Goal: Task Accomplishment & Management: Use online tool/utility

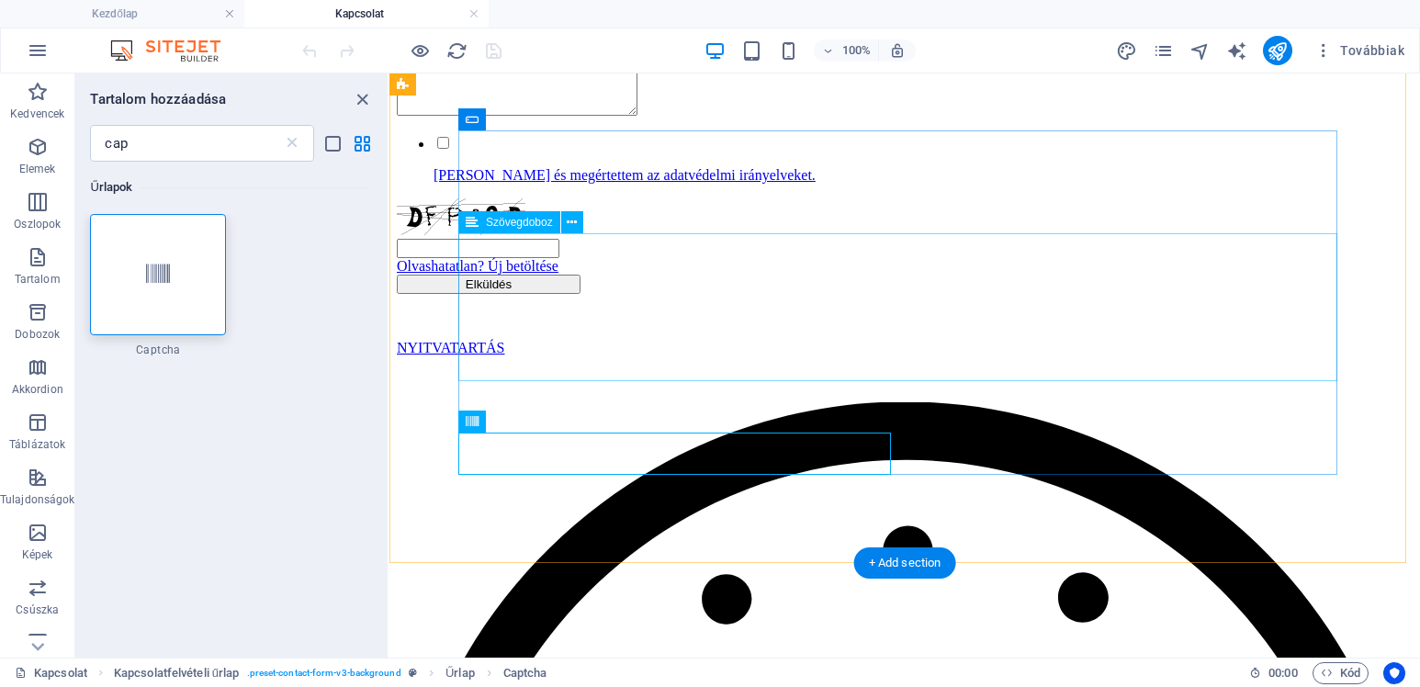
scroll to position [367, 0]
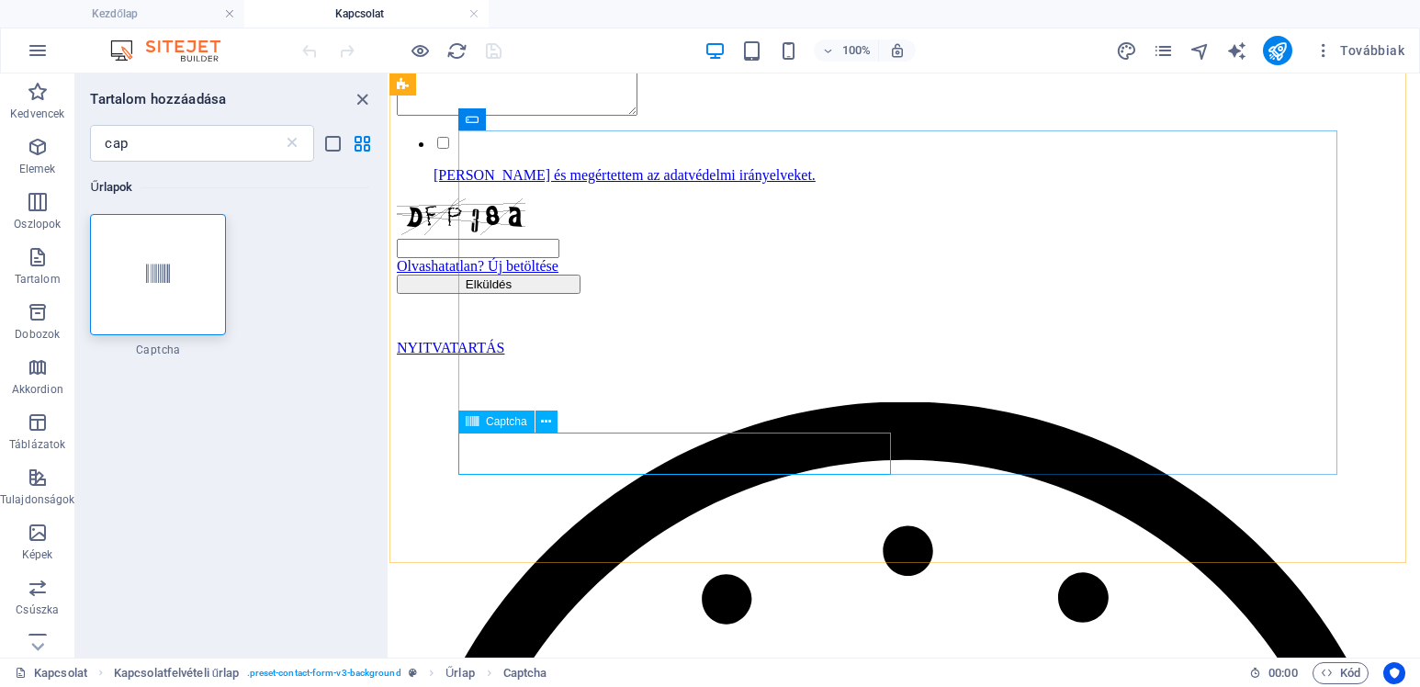
click at [475, 422] on icon at bounding box center [472, 422] width 13 height 22
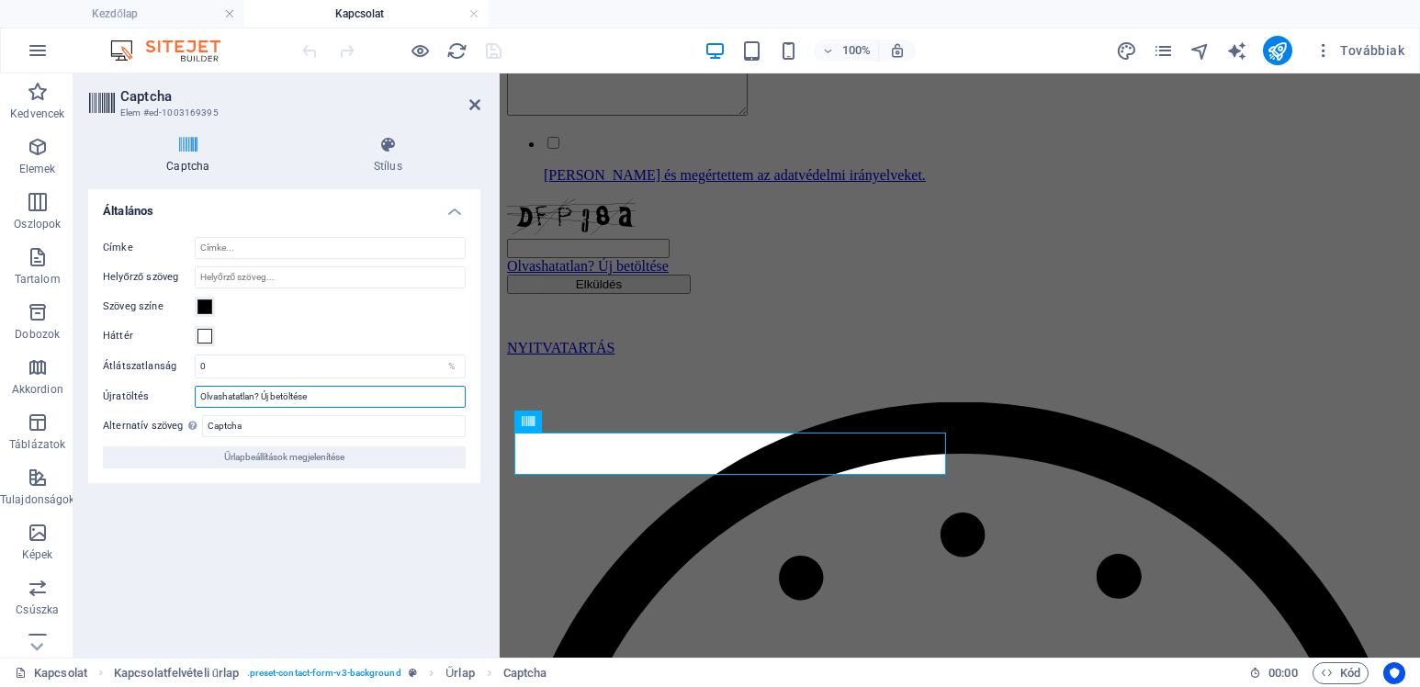
click at [283, 394] on input "Olvashatatlan? Új betöltése" at bounding box center [330, 397] width 271 height 22
drag, startPoint x: 348, startPoint y: 398, endPoint x: 178, endPoint y: 394, distance: 170.0
click at [178, 394] on div "Újratöltés Olvashatatlan? Új betöltése" at bounding box center [284, 397] width 363 height 22
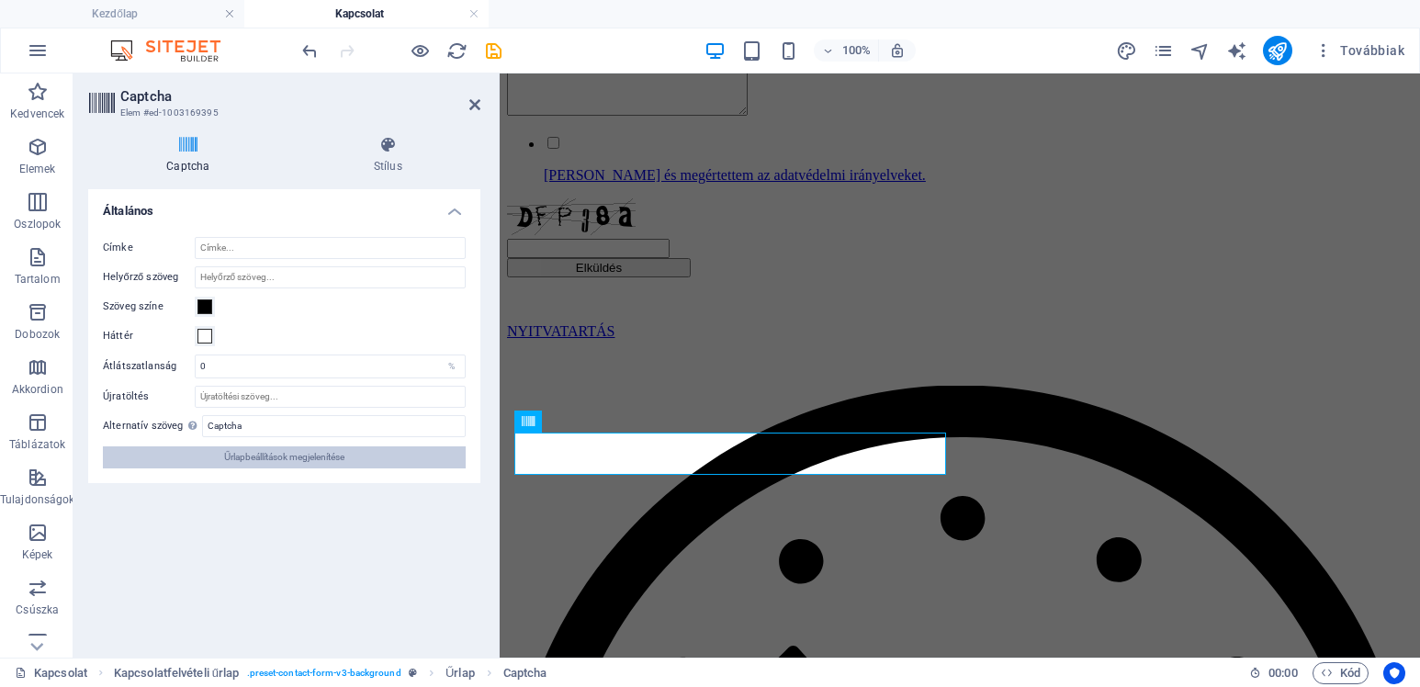
click at [283, 461] on span "Űrlapbeállítások megjelenítése" at bounding box center [284, 458] width 120 height 22
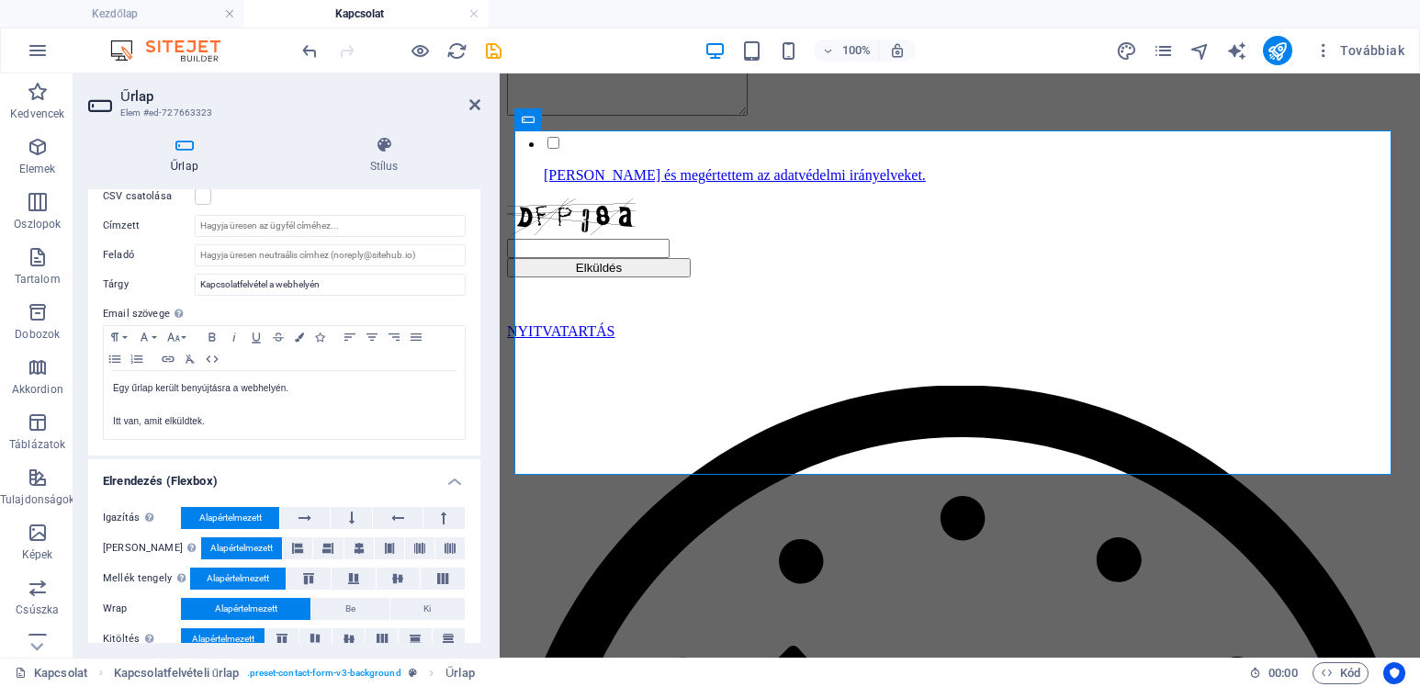
scroll to position [574, 0]
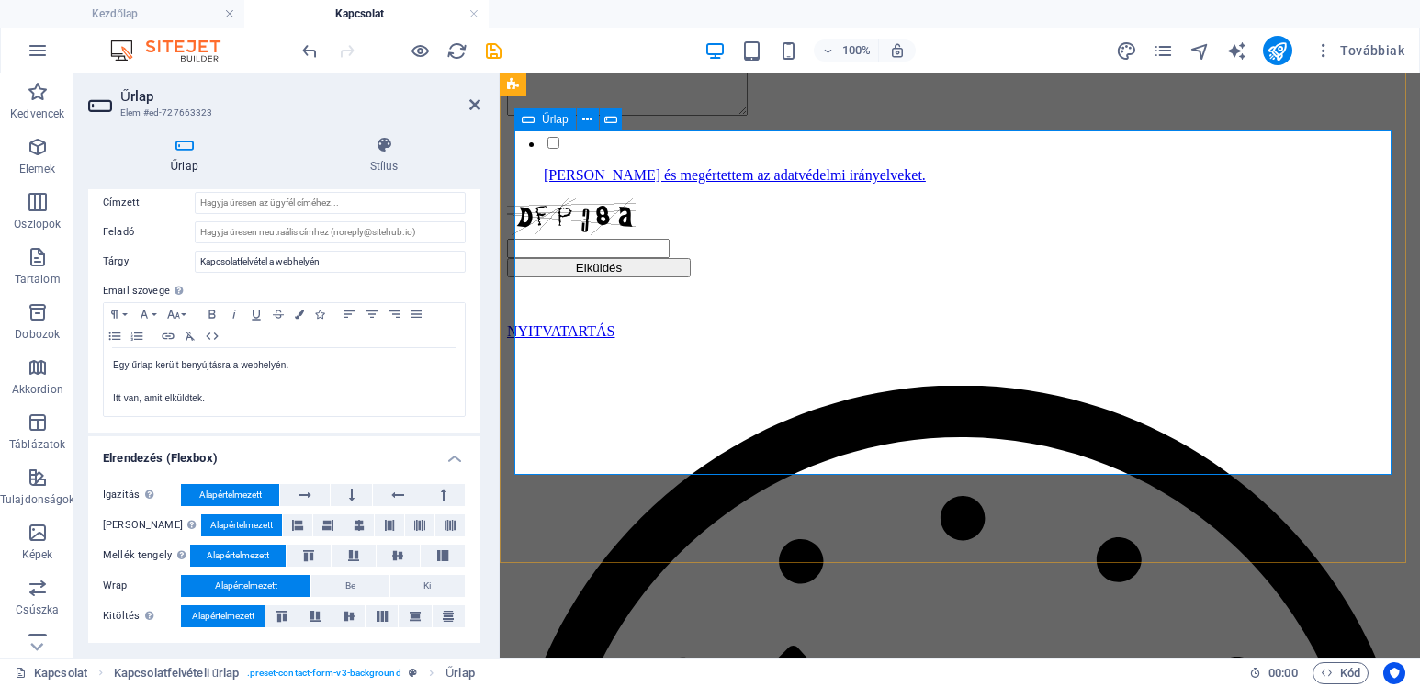
click at [535, 117] on div "Űrlap" at bounding box center [545, 119] width 62 height 22
click at [536, 117] on div "Űrlap" at bounding box center [545, 119] width 62 height 22
click at [476, 97] on icon at bounding box center [474, 104] width 11 height 15
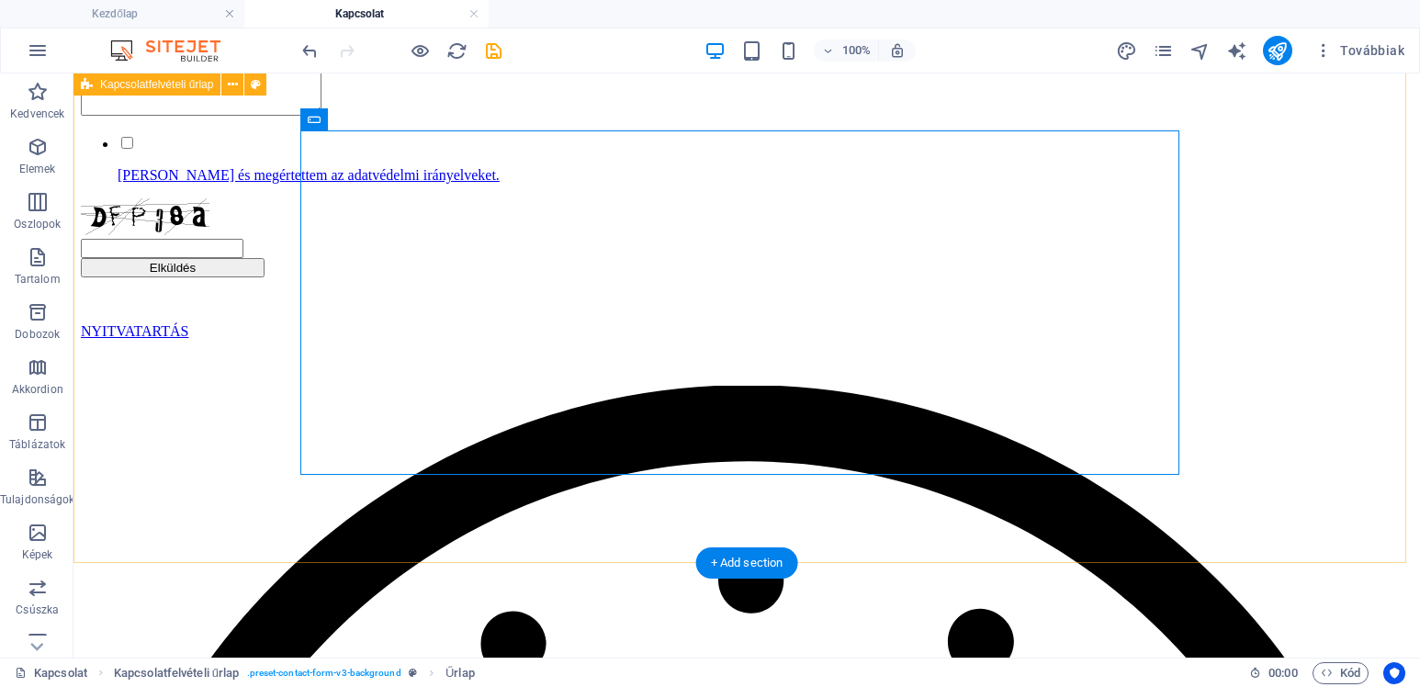
click at [232, 277] on div "[PERSON_NAME] és megértettem az adatvédelmi irányelveket. Elküldés" at bounding box center [747, 113] width 1332 height 327
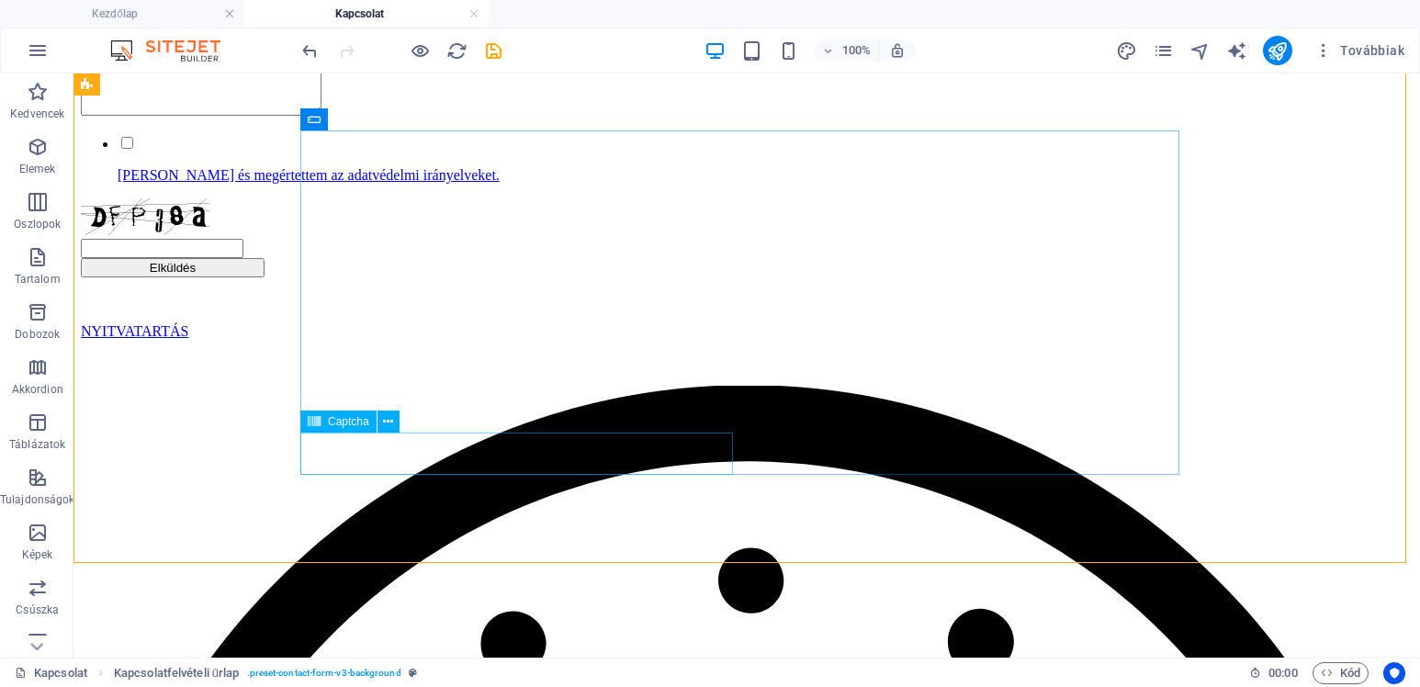
click at [334, 417] on span "Captcha" at bounding box center [348, 421] width 41 height 11
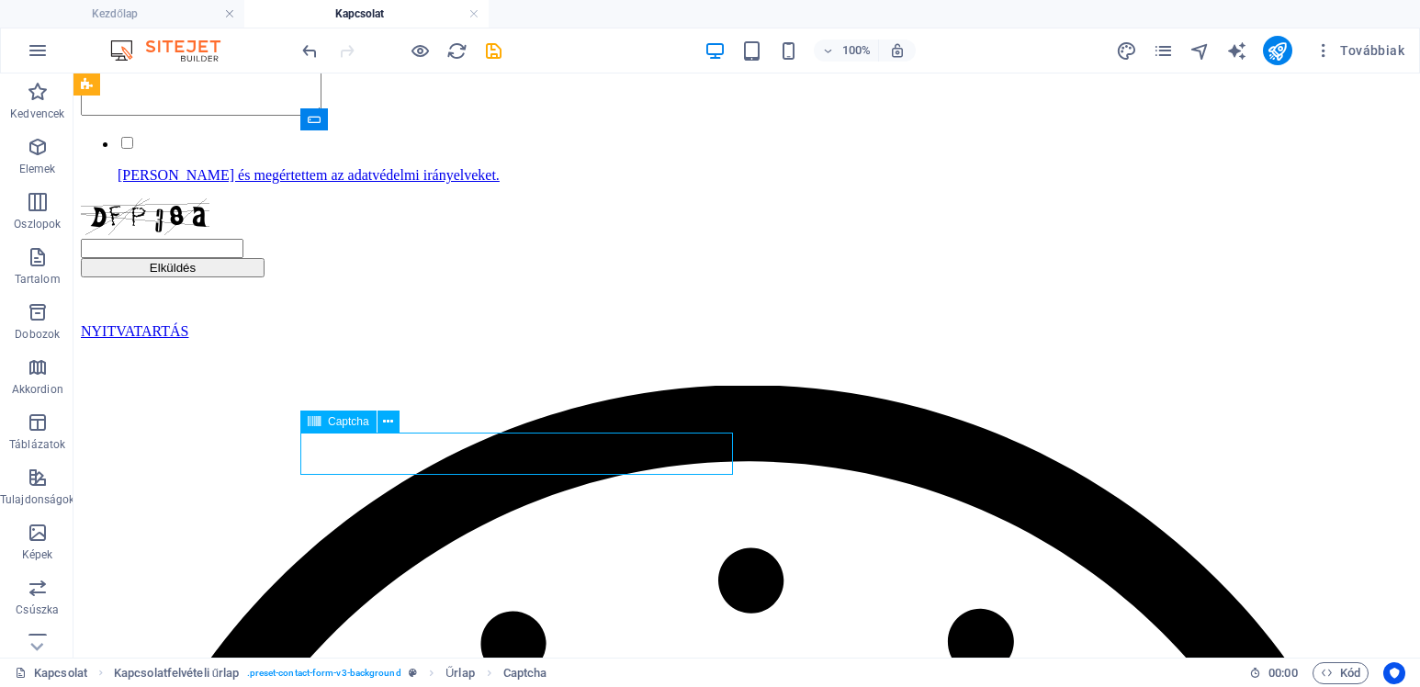
click at [334, 417] on span "Captcha" at bounding box center [348, 421] width 41 height 11
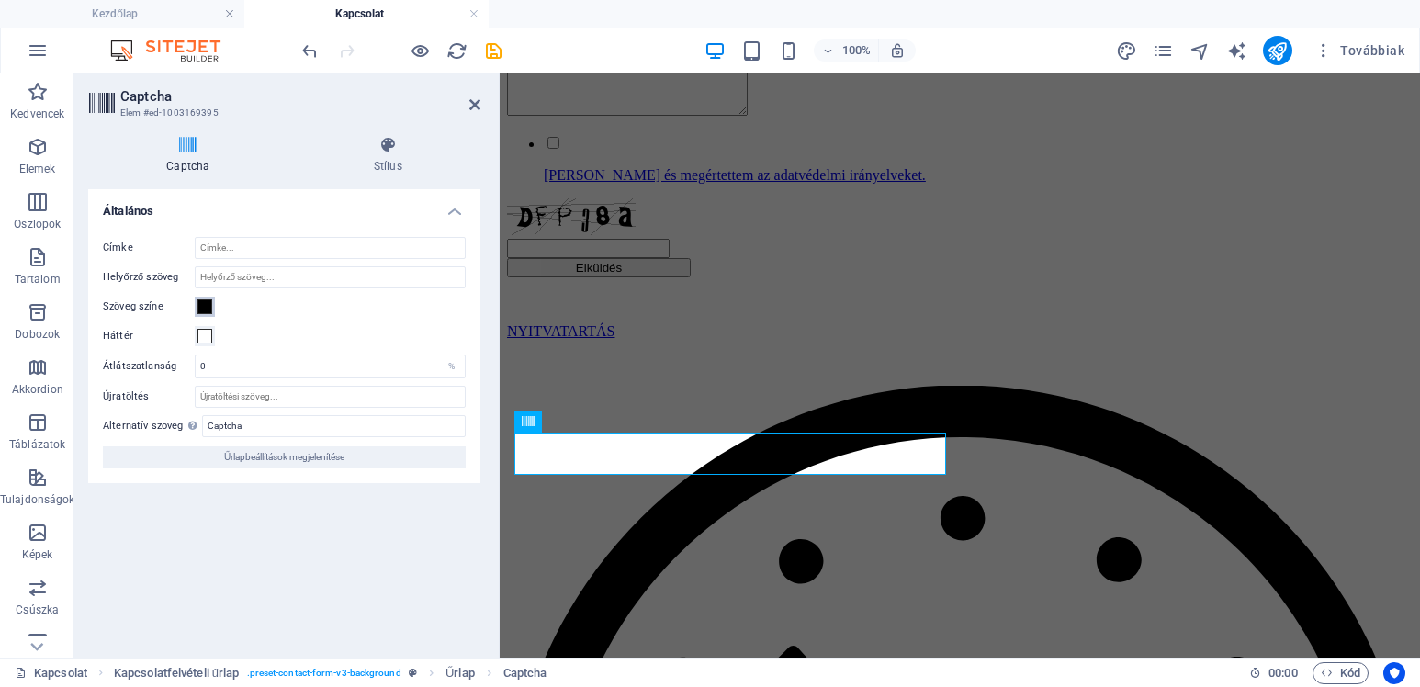
click at [207, 307] on span at bounding box center [205, 307] width 15 height 15
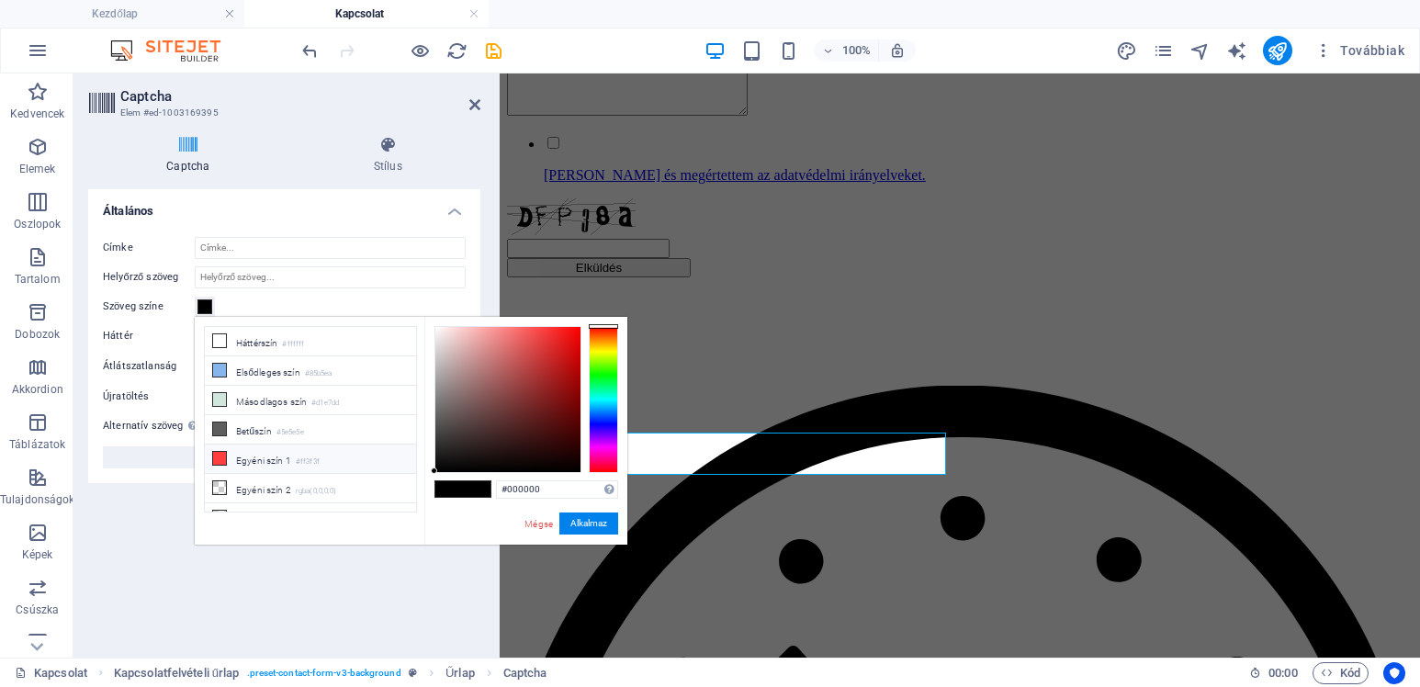
click at [221, 453] on icon at bounding box center [219, 458] width 13 height 13
click at [582, 518] on button "Alkalmaz" at bounding box center [589, 524] width 59 height 22
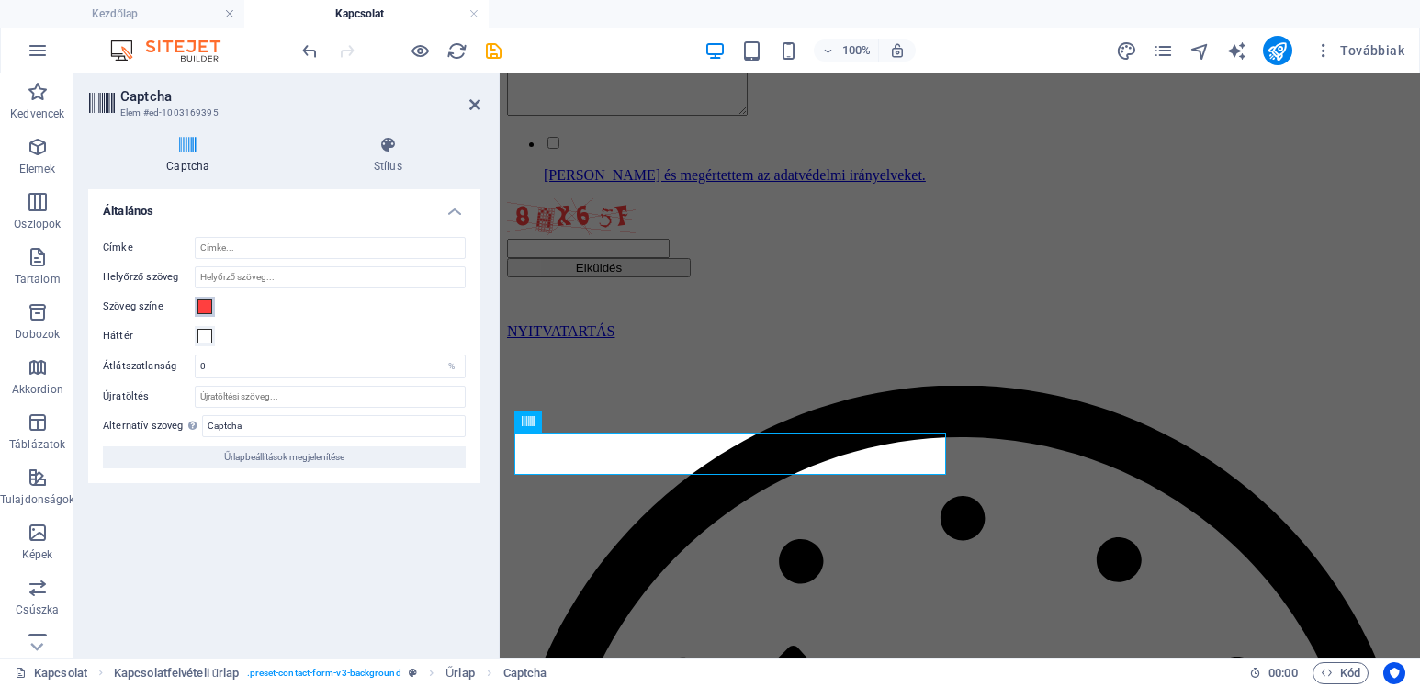
click at [202, 306] on span at bounding box center [205, 307] width 15 height 15
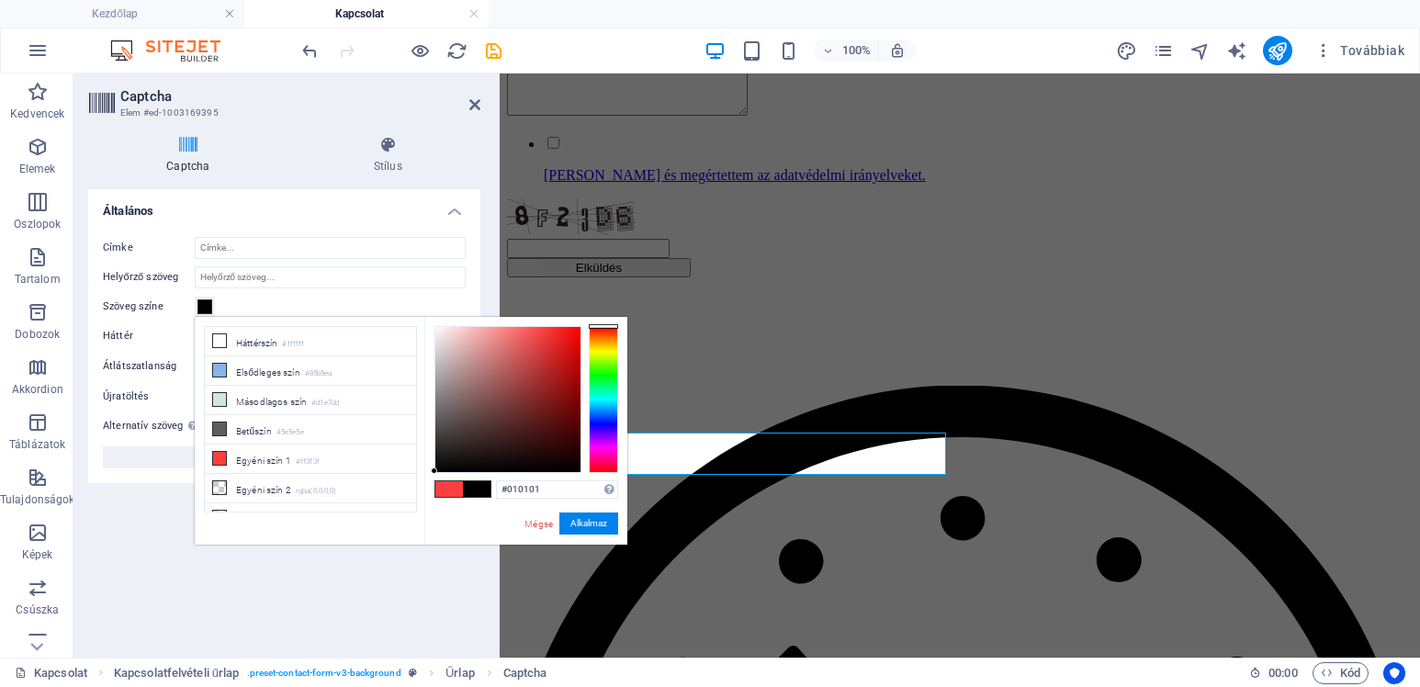
type input "#030303"
drag, startPoint x: 460, startPoint y: 443, endPoint x: 430, endPoint y: 469, distance: 40.4
click at [430, 469] on div "#030303 Támogatott formátumok #0852ed rgb(8, 82, 237) rgba(8, 82, 237, 90%) hsv…" at bounding box center [525, 564] width 203 height 494
drag, startPoint x: 598, startPoint y: 524, endPoint x: 6, endPoint y: 411, distance: 602.4
click at [598, 524] on button "Alkalmaz" at bounding box center [589, 524] width 59 height 22
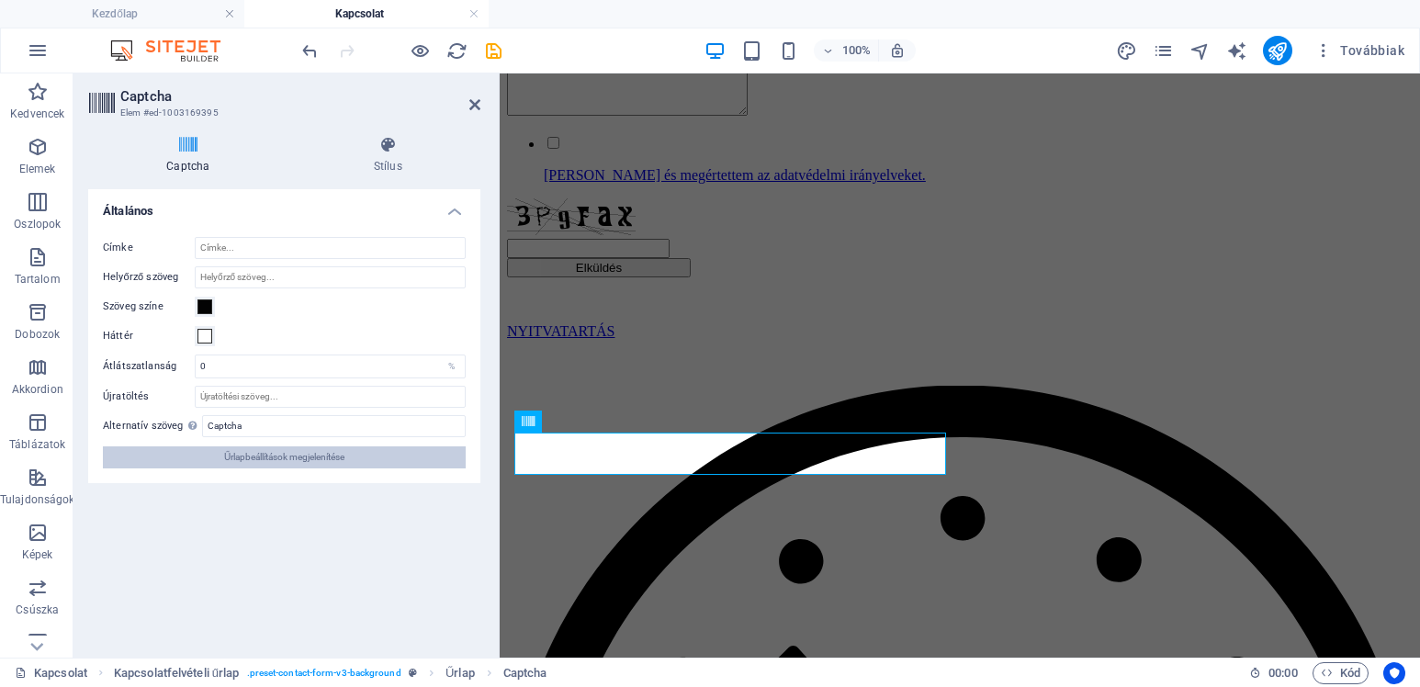
click at [287, 455] on span "Űrlapbeállítások megjelenítése" at bounding box center [284, 458] width 120 height 22
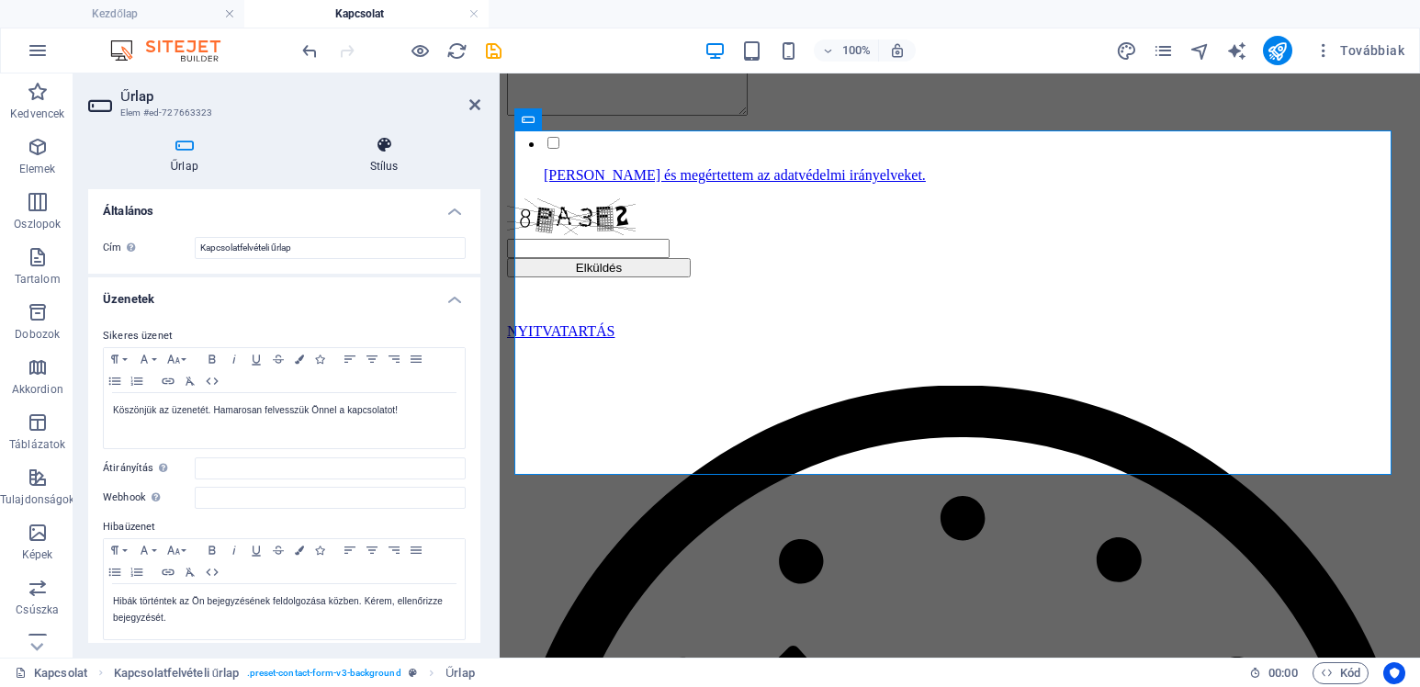
click at [400, 156] on h4 "Stílus" at bounding box center [384, 155] width 193 height 39
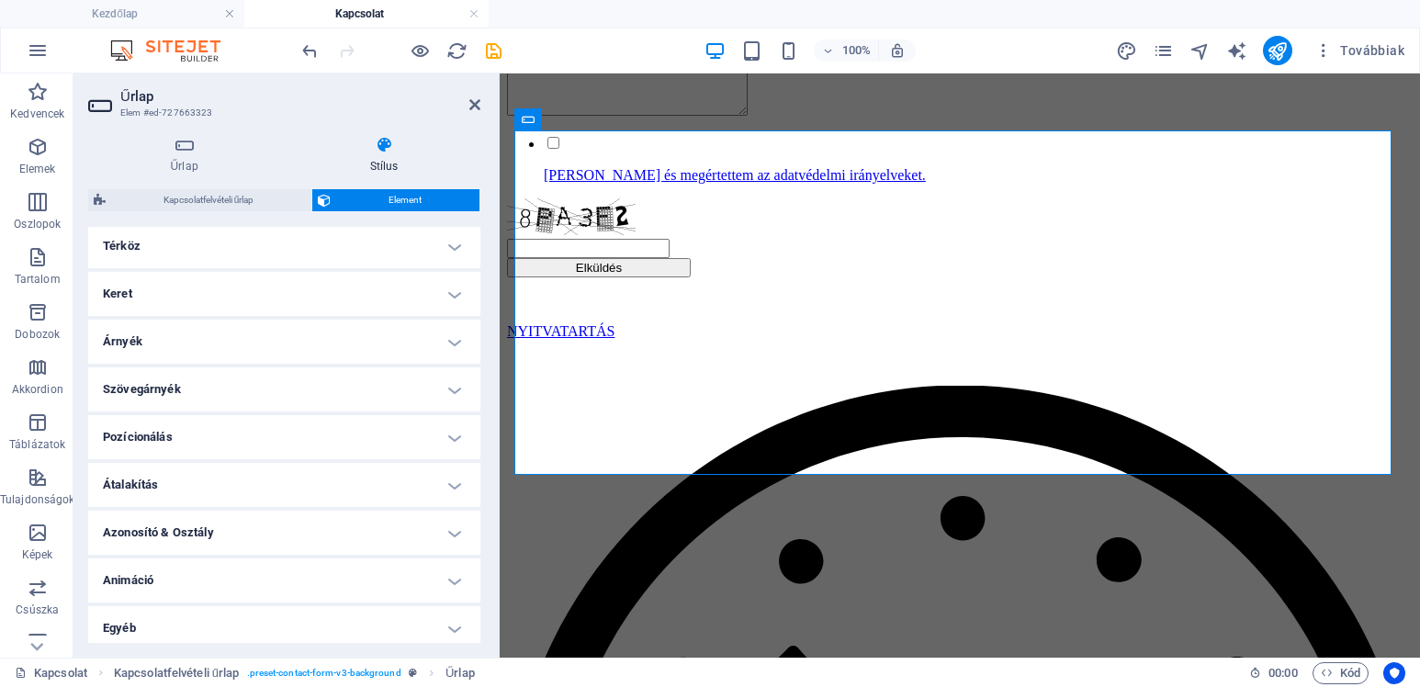
scroll to position [360, 0]
click at [456, 527] on h4 "Azonosító & Osztály" at bounding box center [284, 525] width 392 height 44
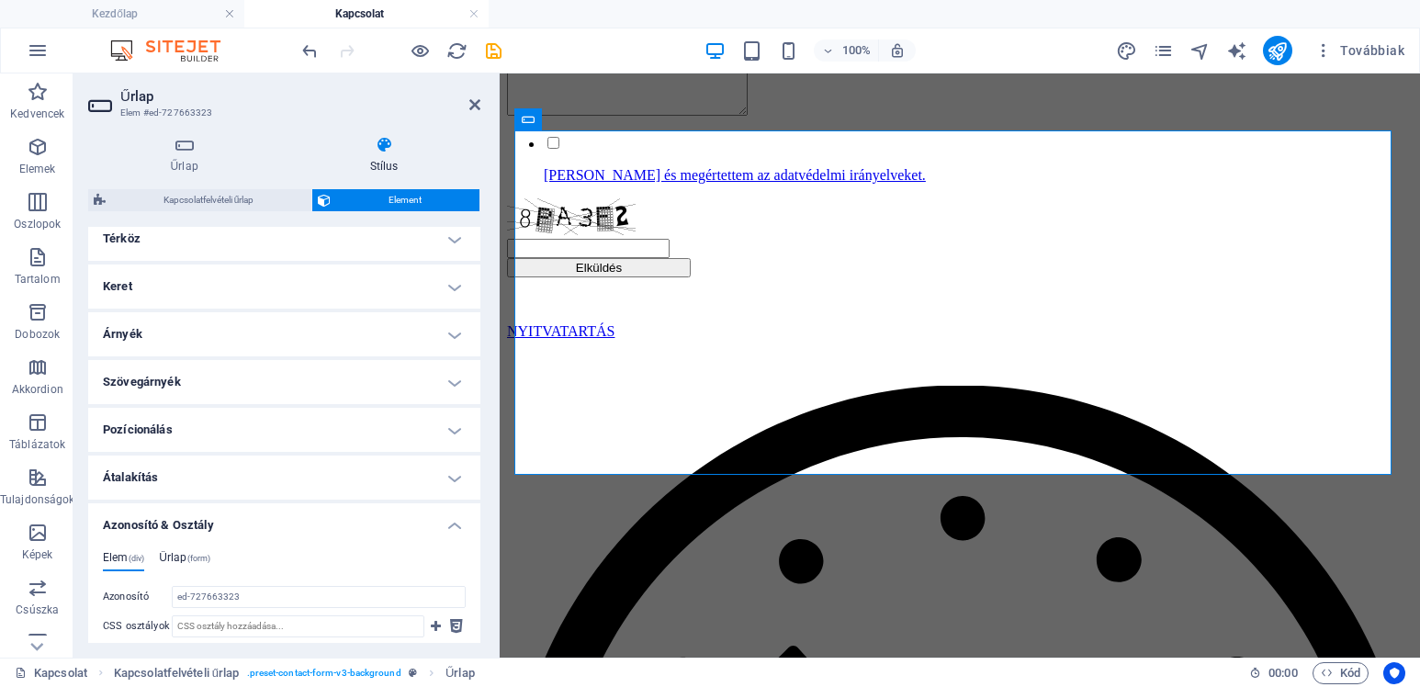
click at [175, 557] on h4 "Űrlap (form)" at bounding box center [184, 561] width 51 height 20
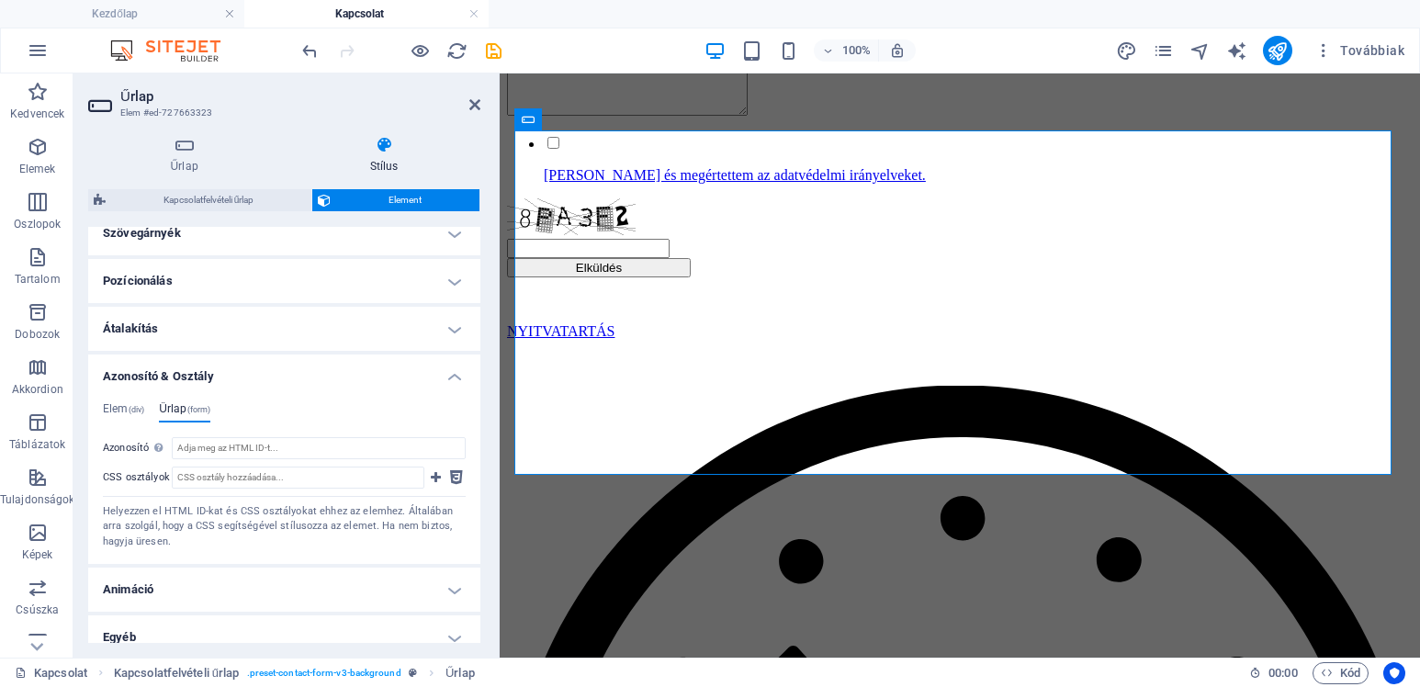
scroll to position [526, 0]
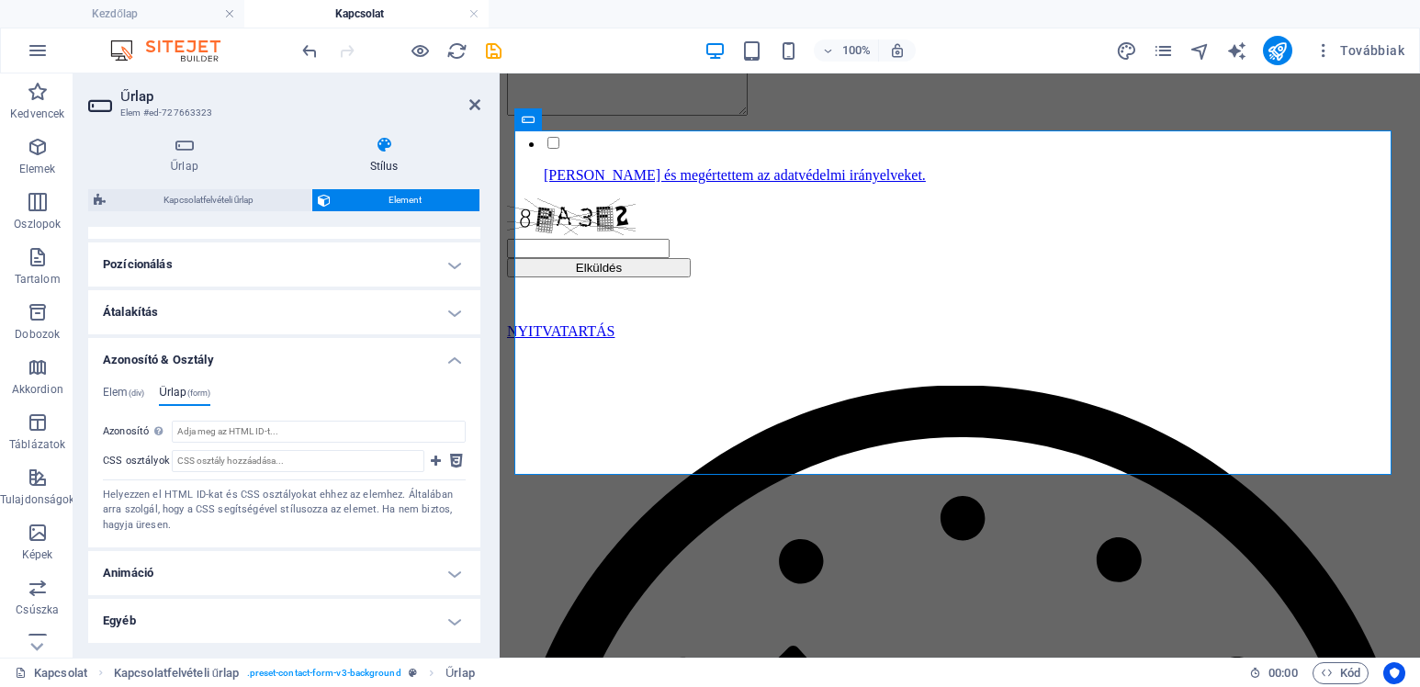
click at [128, 311] on h4 "Átalakítás" at bounding box center [284, 312] width 392 height 44
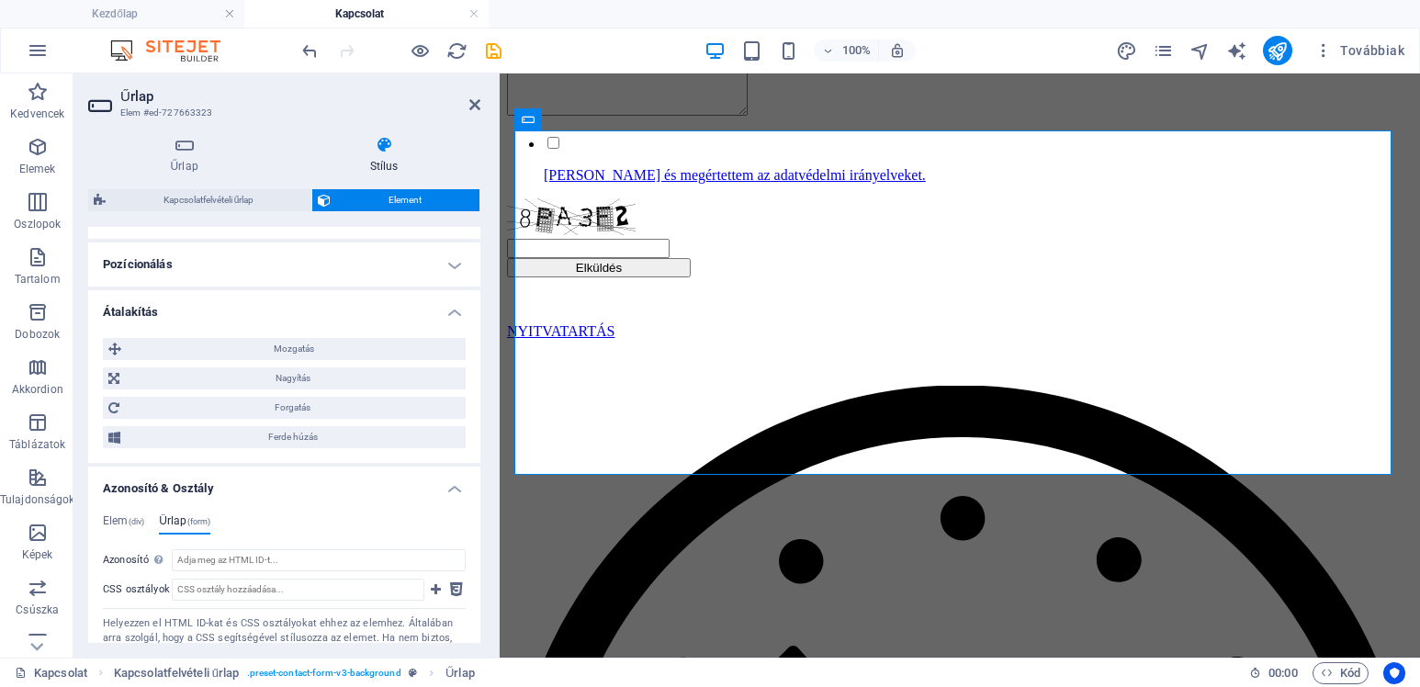
click at [129, 311] on h4 "Átalakítás" at bounding box center [284, 306] width 392 height 33
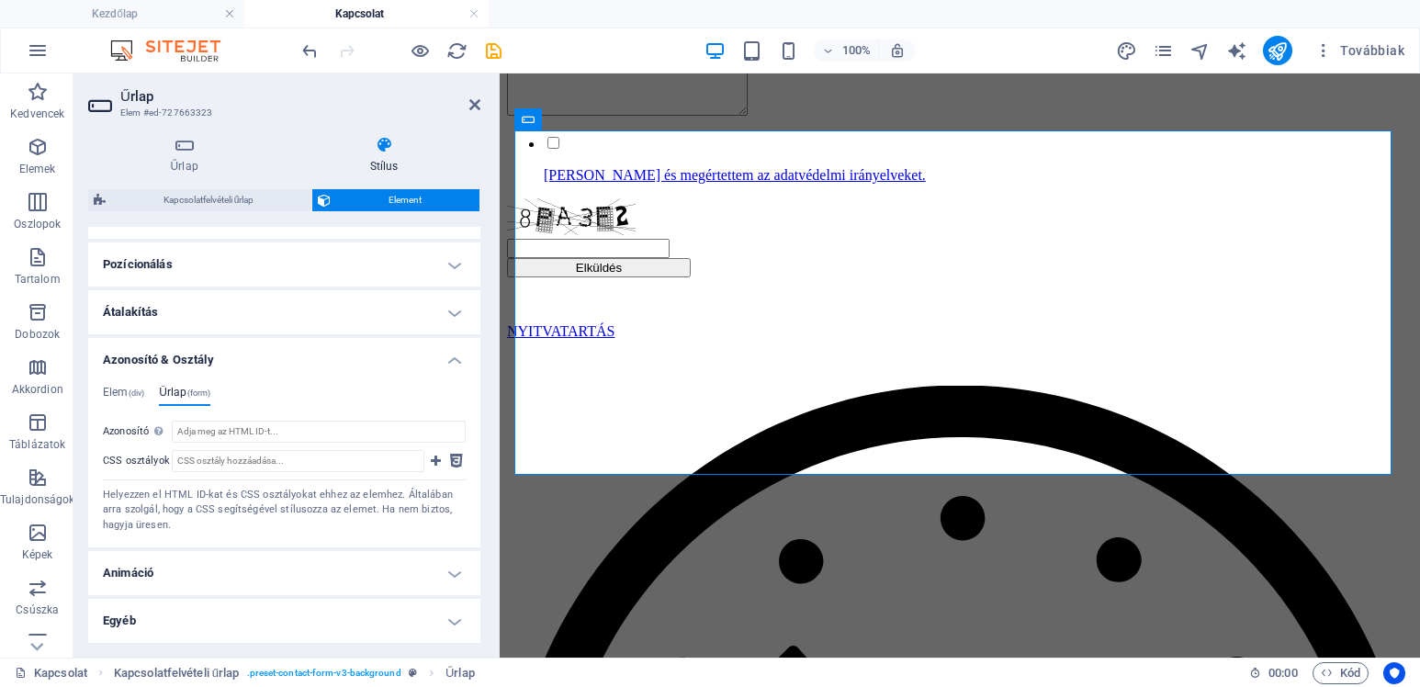
click at [457, 579] on h4 "Animáció" at bounding box center [284, 573] width 392 height 44
click at [447, 572] on h4 "Animáció" at bounding box center [284, 567] width 392 height 33
click at [451, 620] on h4 "Egyéb" at bounding box center [284, 621] width 392 height 44
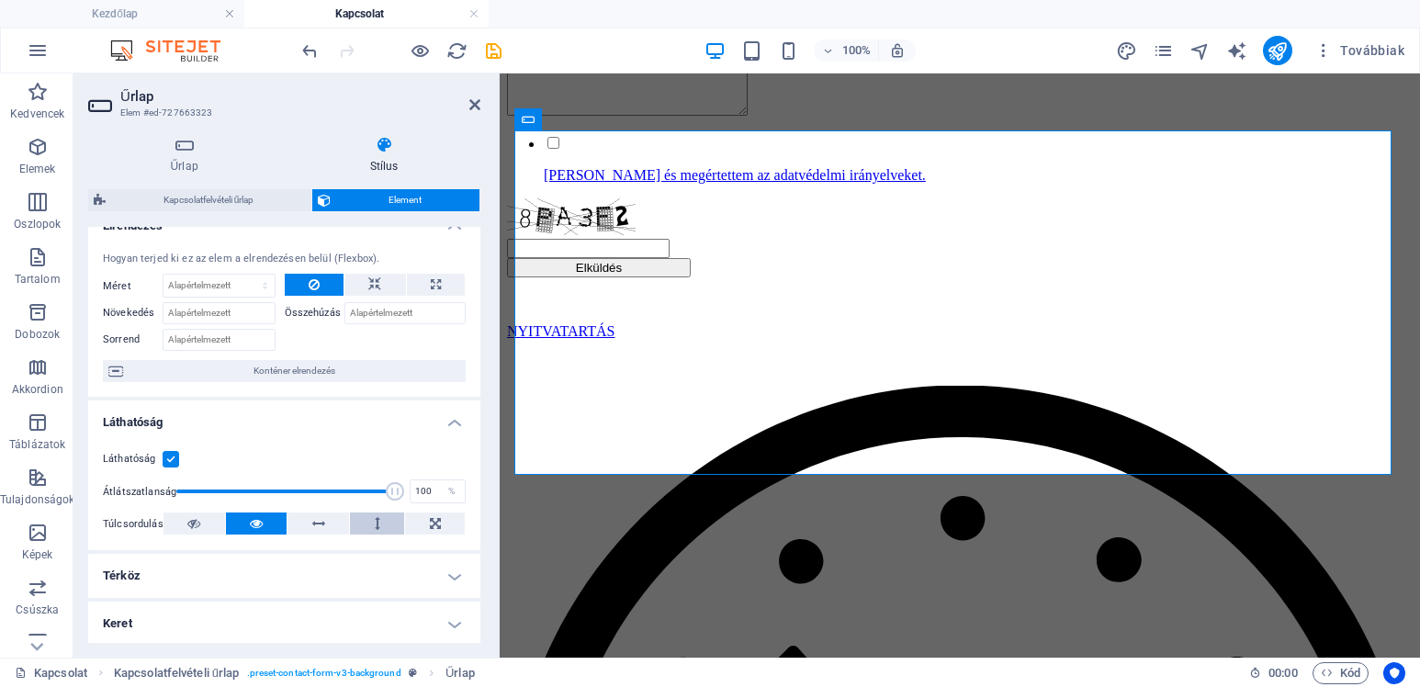
scroll to position [0, 0]
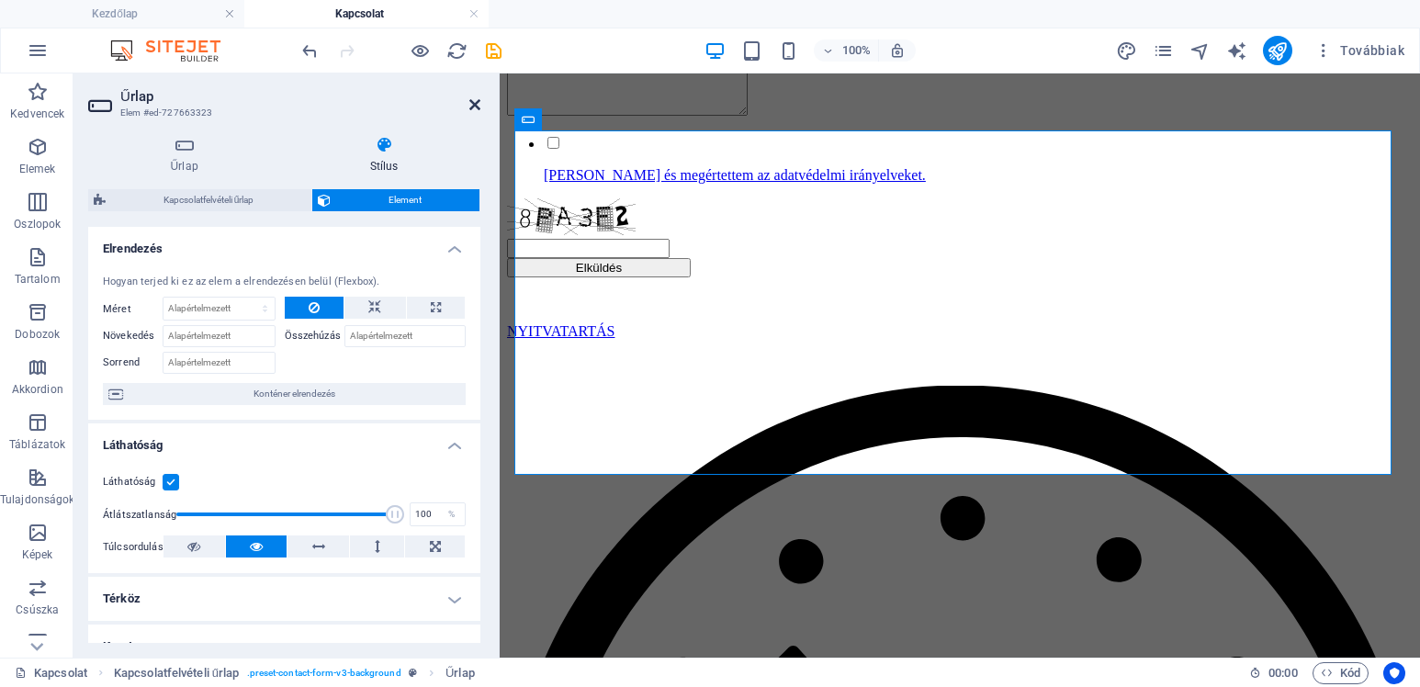
click at [477, 99] on icon at bounding box center [474, 104] width 11 height 15
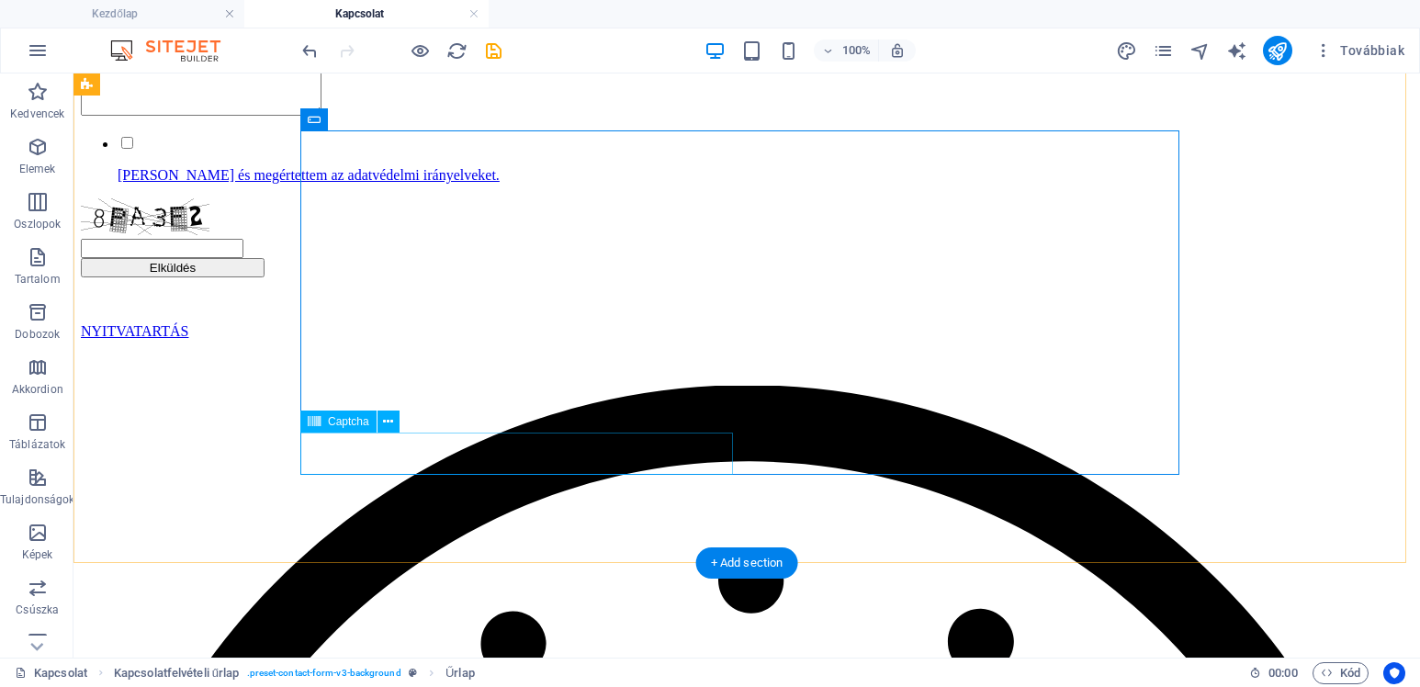
click at [521, 258] on div at bounding box center [747, 228] width 1332 height 60
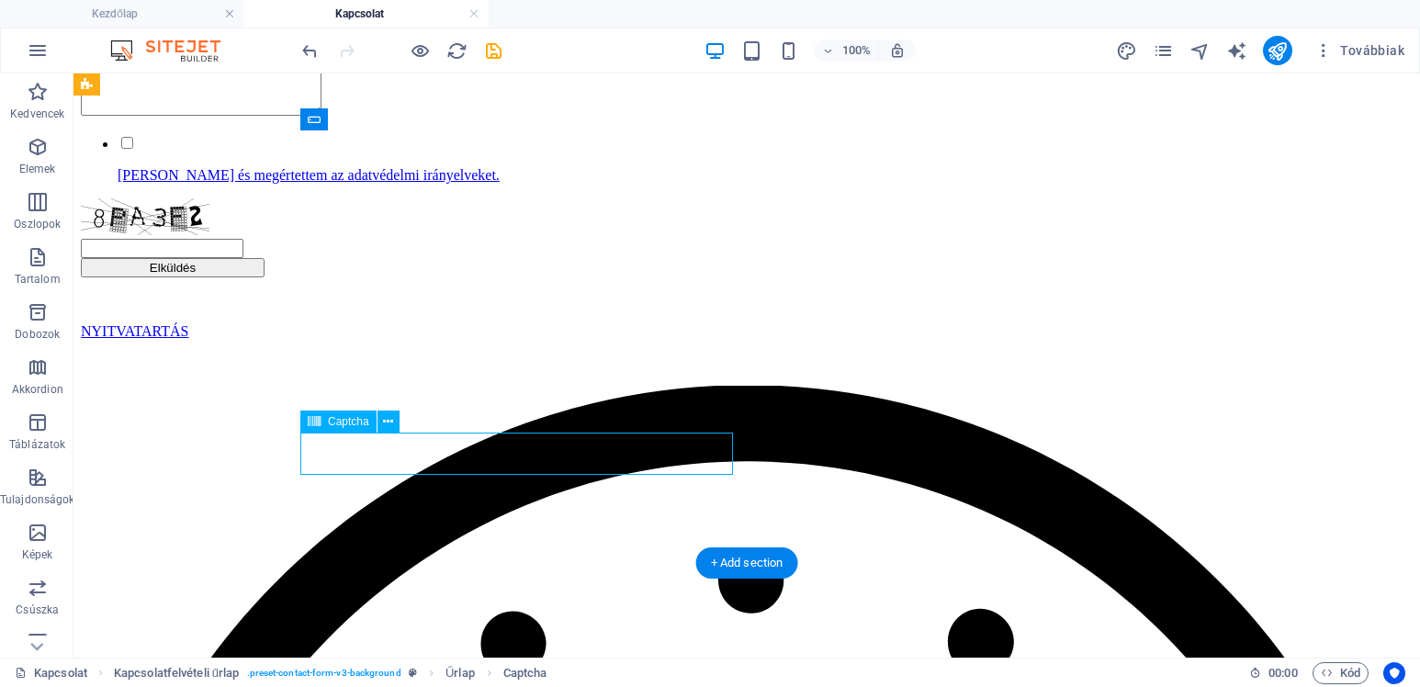
click at [597, 258] on div at bounding box center [747, 228] width 1332 height 60
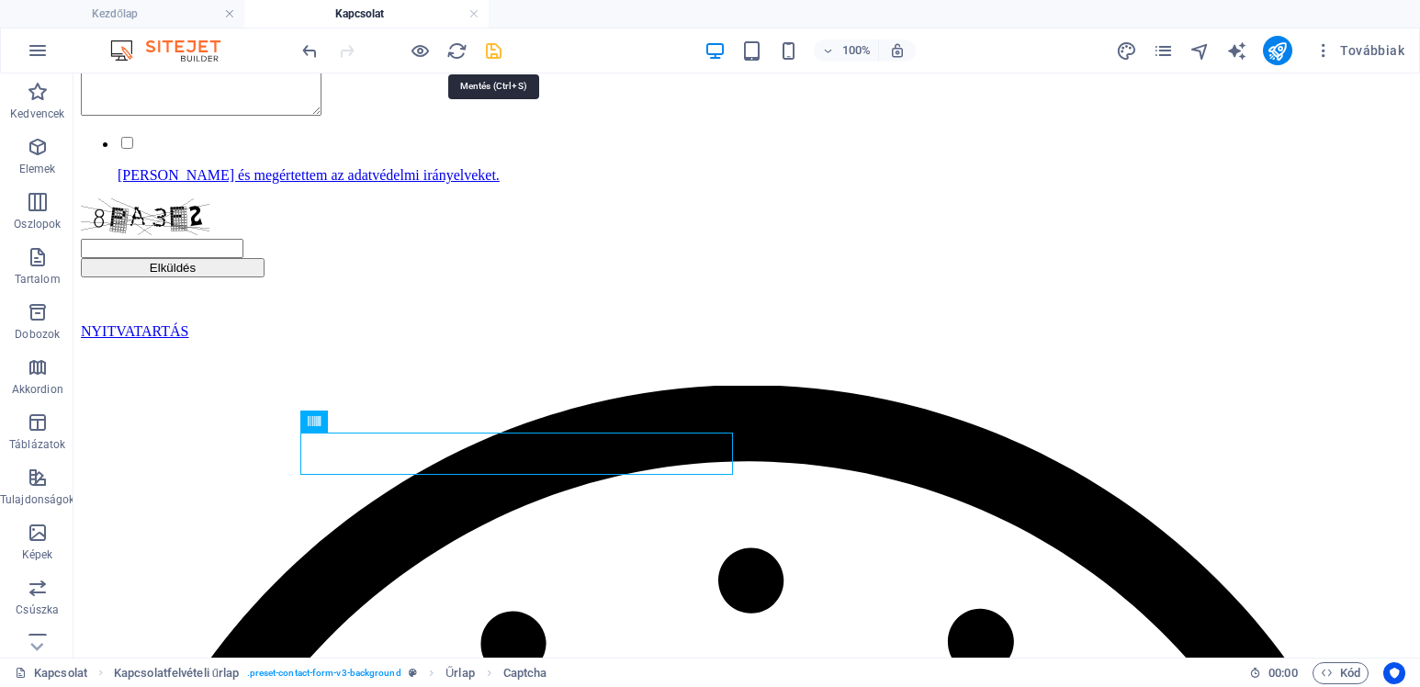
click at [490, 51] on icon "save" at bounding box center [493, 50] width 21 height 21
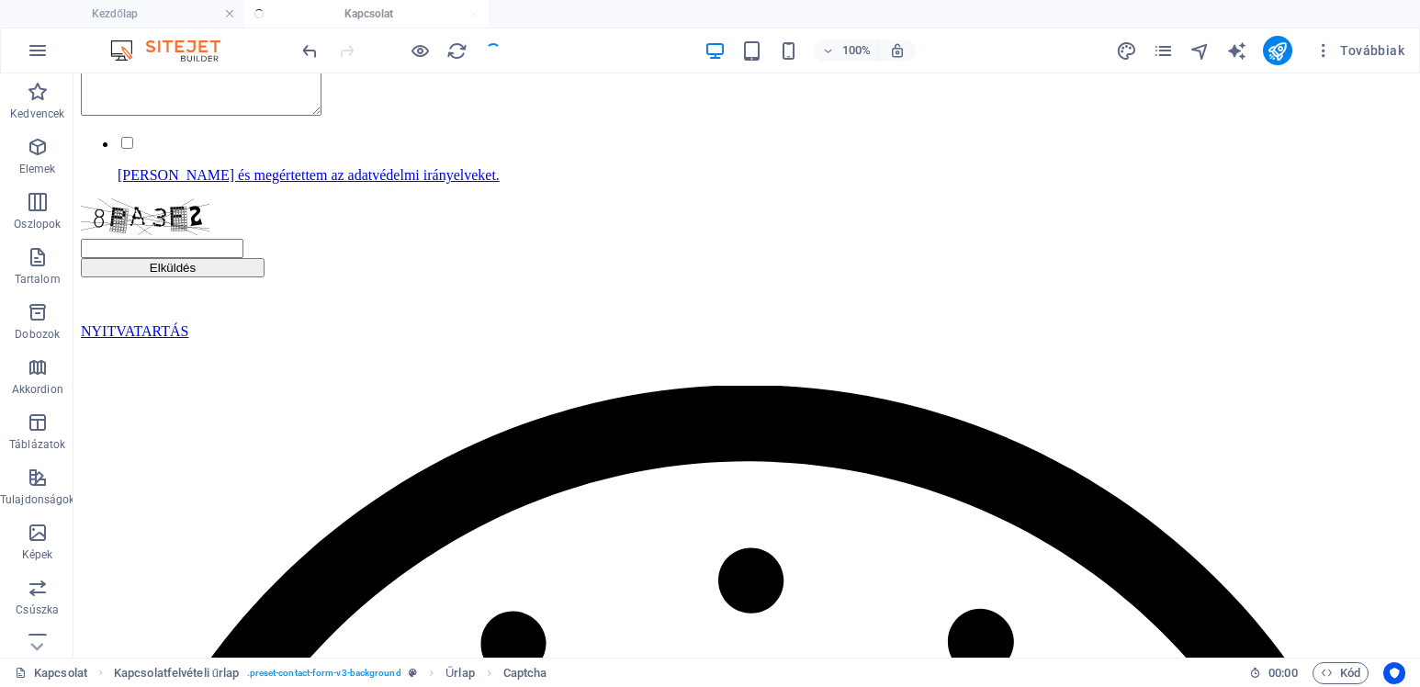
checkbox input "false"
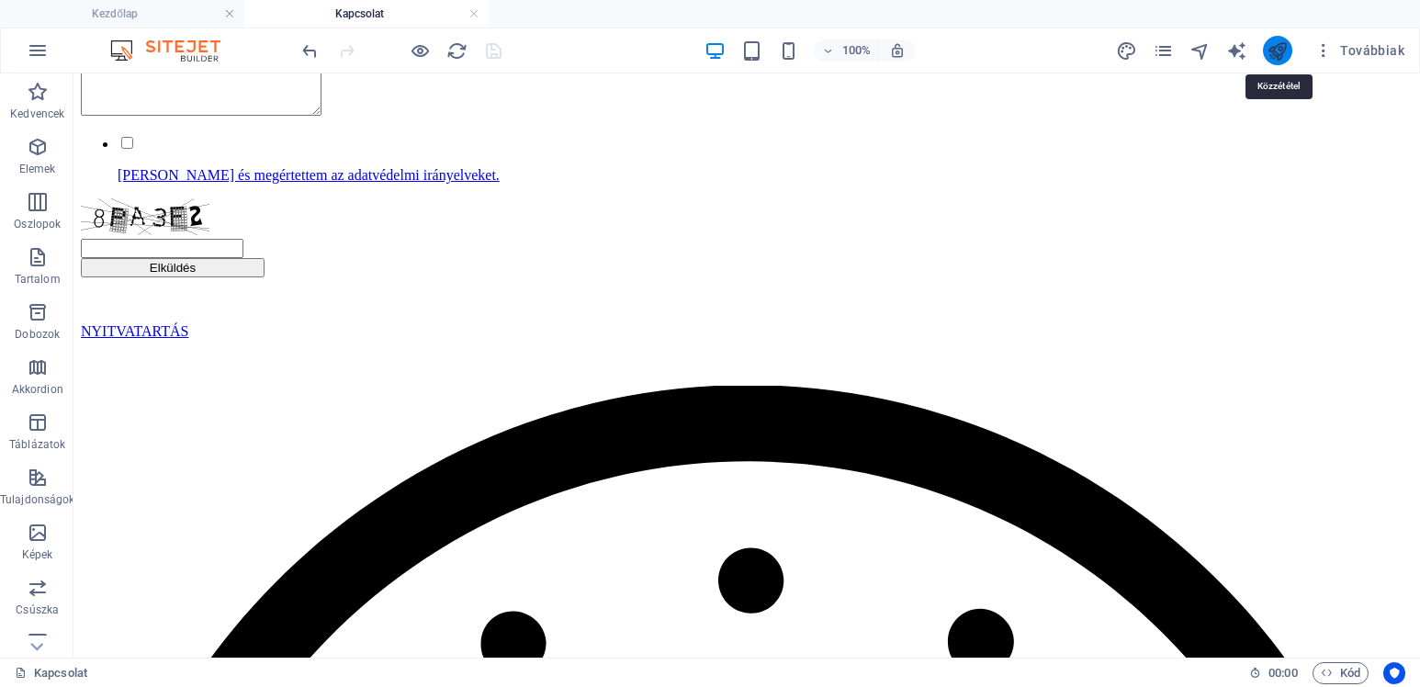
click at [1284, 52] on icon "publish" at bounding box center [1277, 50] width 21 height 21
